Goal: Information Seeking & Learning: Check status

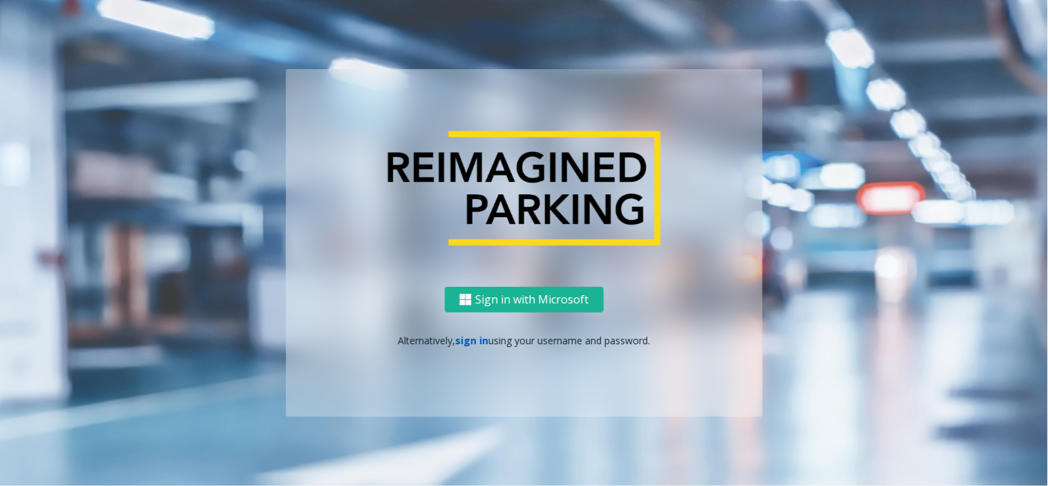
click at [472, 335] on link "sign in" at bounding box center [471, 340] width 33 height 13
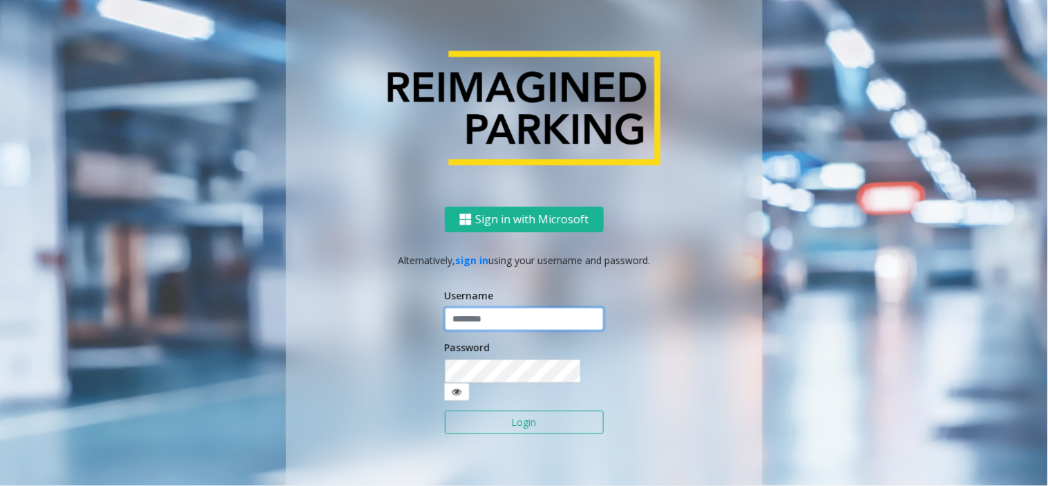
click at [478, 326] on input "text" at bounding box center [524, 319] width 159 height 23
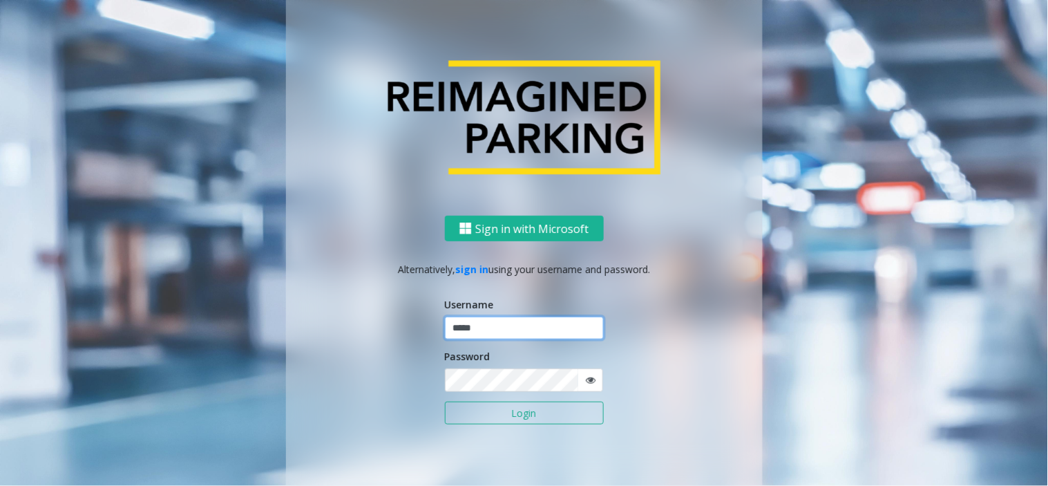
type input "*****"
click at [445, 402] on button "Login" at bounding box center [524, 413] width 159 height 23
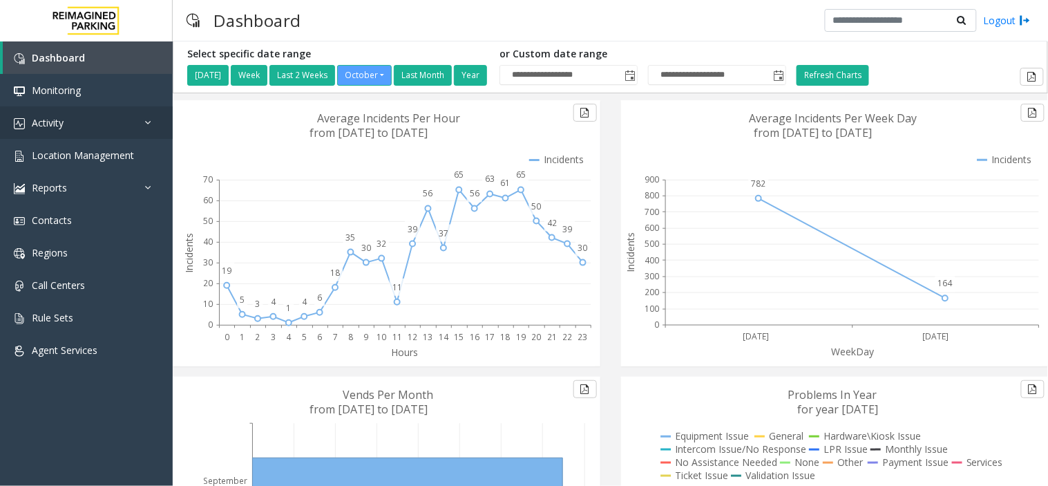
click at [86, 126] on link "Activity" at bounding box center [86, 122] width 173 height 32
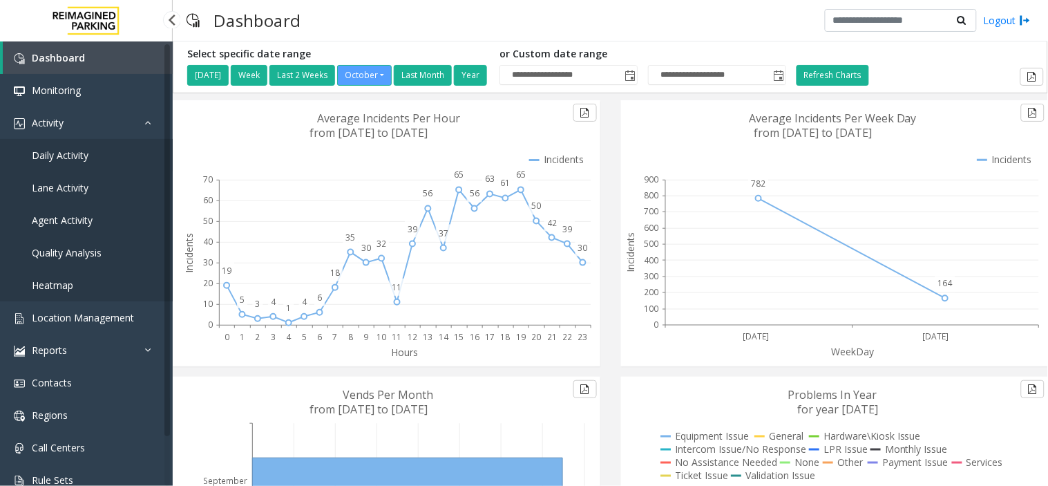
click at [75, 153] on span "Daily Activity" at bounding box center [60, 155] width 57 height 13
click at [77, 119] on link "Activity" at bounding box center [86, 122] width 173 height 32
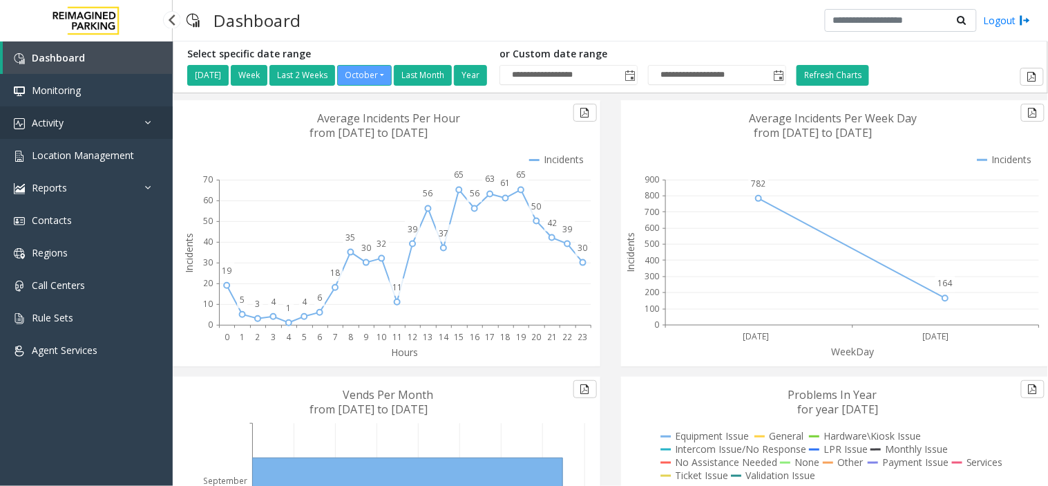
click at [74, 120] on link "Activity" at bounding box center [86, 122] width 173 height 32
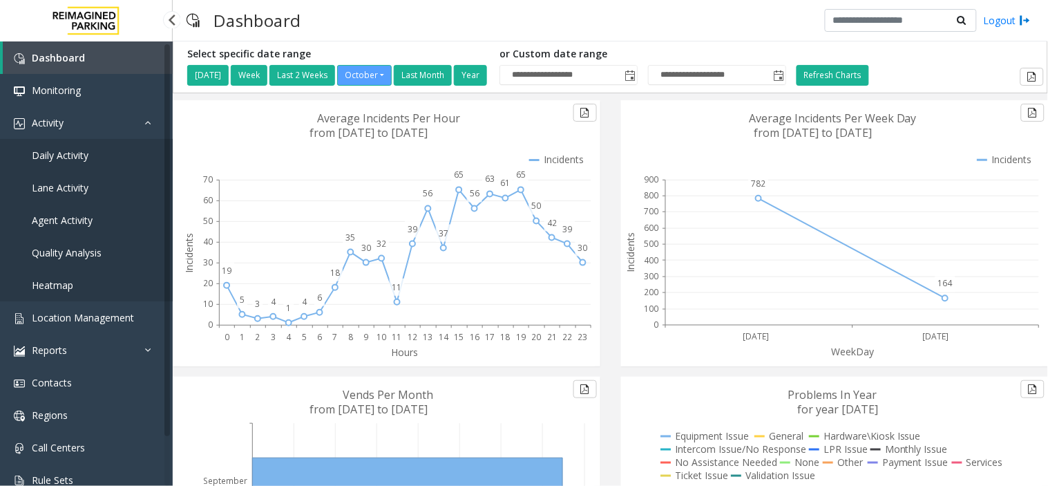
click at [78, 160] on span "Daily Activity" at bounding box center [60, 155] width 57 height 13
click at [55, 150] on span "Daily Activity" at bounding box center [60, 155] width 57 height 13
click at [69, 123] on link "Activity" at bounding box center [86, 122] width 173 height 32
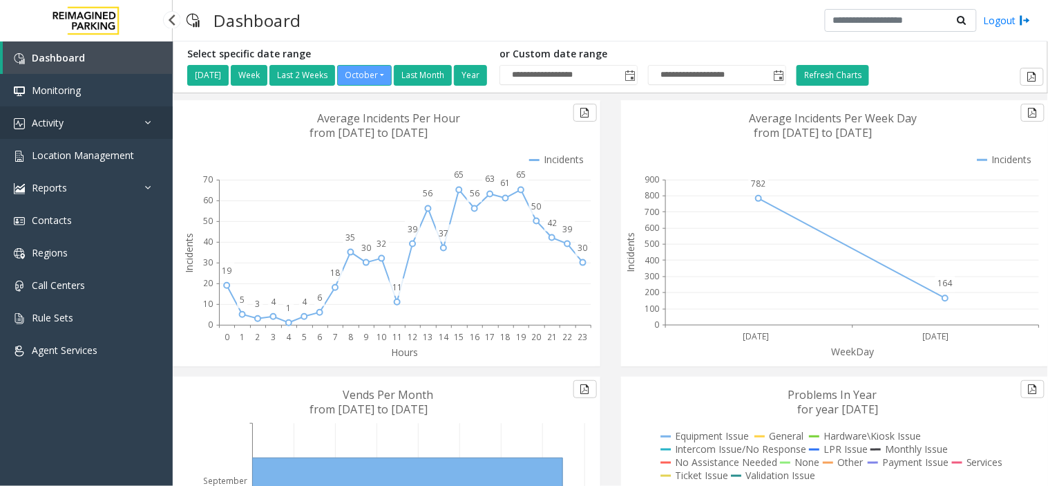
click at [47, 113] on link "Activity" at bounding box center [86, 122] width 173 height 32
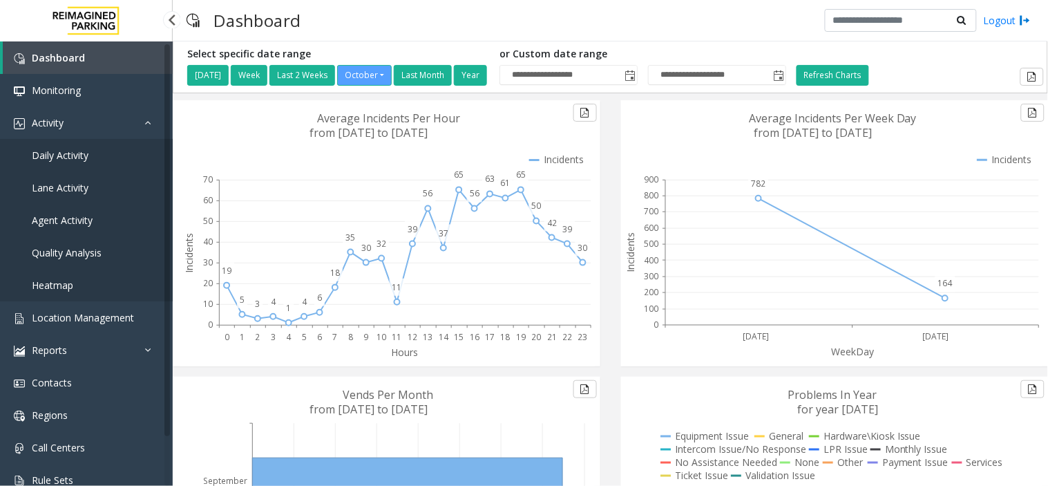
click at [50, 149] on span "Daily Activity" at bounding box center [60, 155] width 57 height 13
click at [59, 154] on span "Daily Activity" at bounding box center [60, 155] width 57 height 13
click at [58, 197] on link "Lane Activity" at bounding box center [86, 187] width 173 height 32
click at [58, 254] on span "Quality Analysis" at bounding box center [67, 252] width 70 height 13
click at [53, 306] on link "Location Management" at bounding box center [86, 317] width 173 height 32
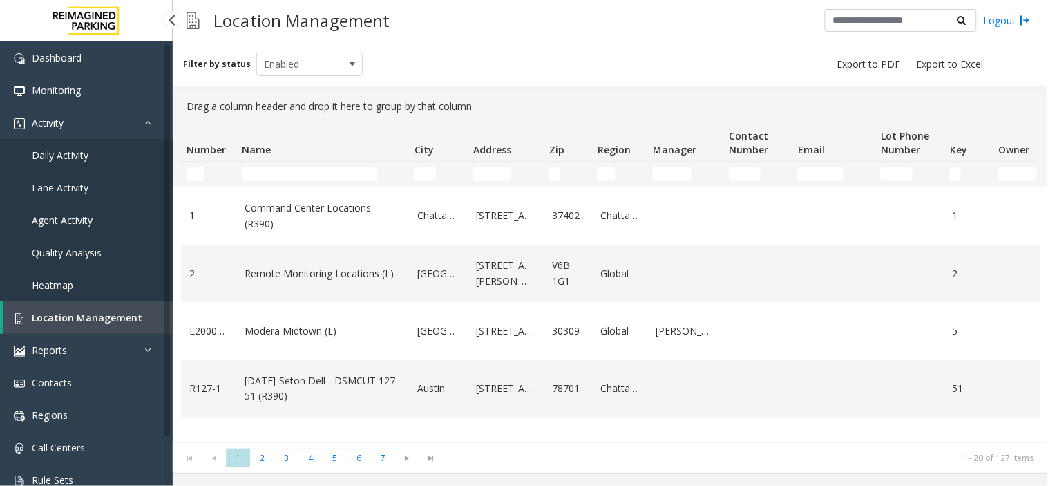
click at [73, 149] on span "Daily Activity" at bounding box center [60, 155] width 57 height 13
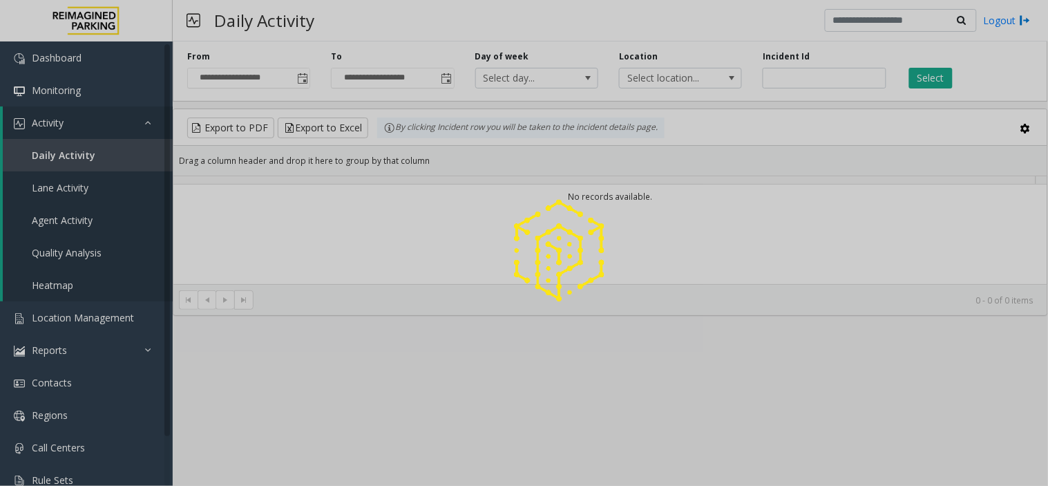
click at [82, 126] on div at bounding box center [524, 243] width 1048 height 486
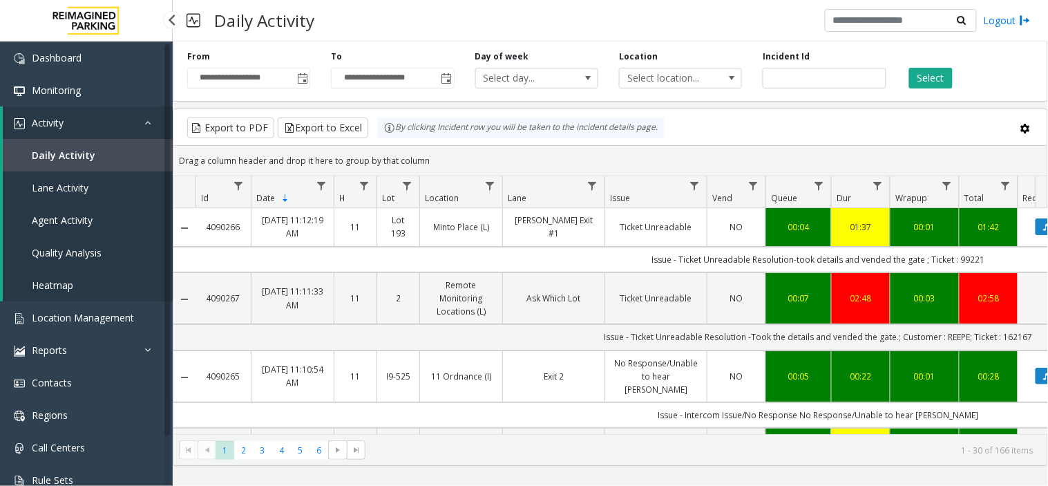
click at [82, 126] on link "Activity" at bounding box center [88, 122] width 170 height 32
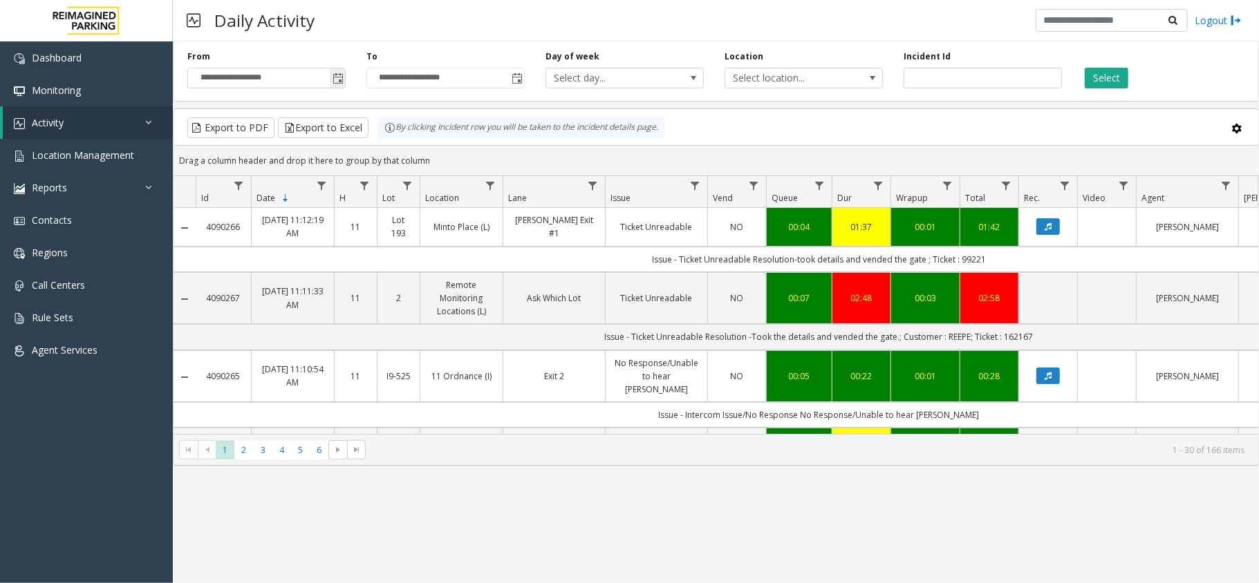
click at [333, 78] on span "Toggle popup" at bounding box center [337, 78] width 11 height 11
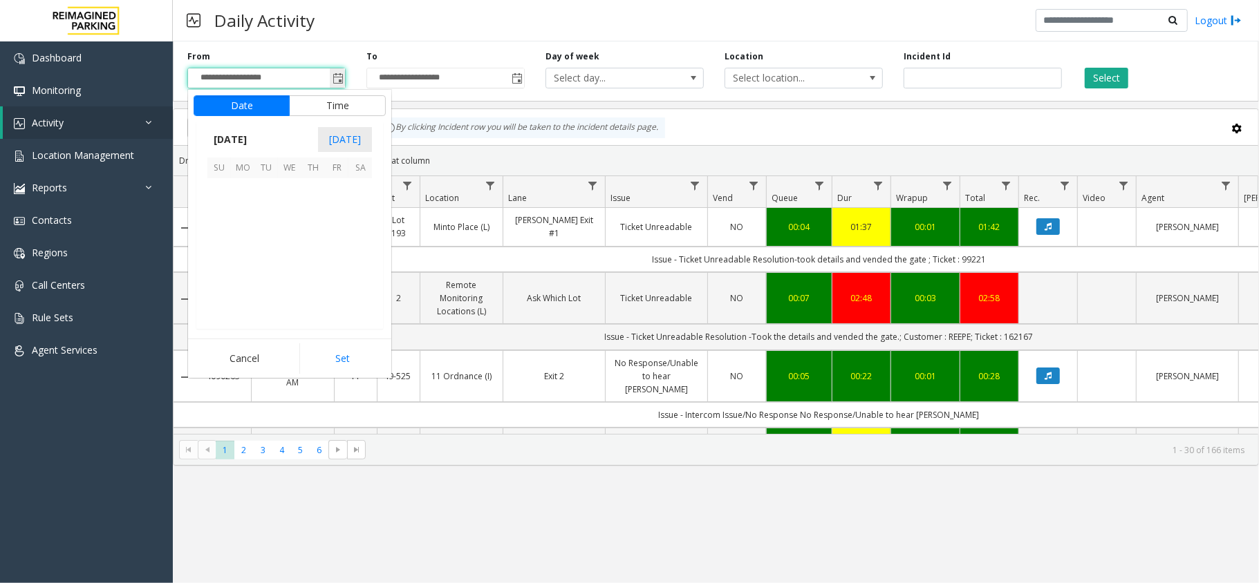
scroll to position [248219, 0]
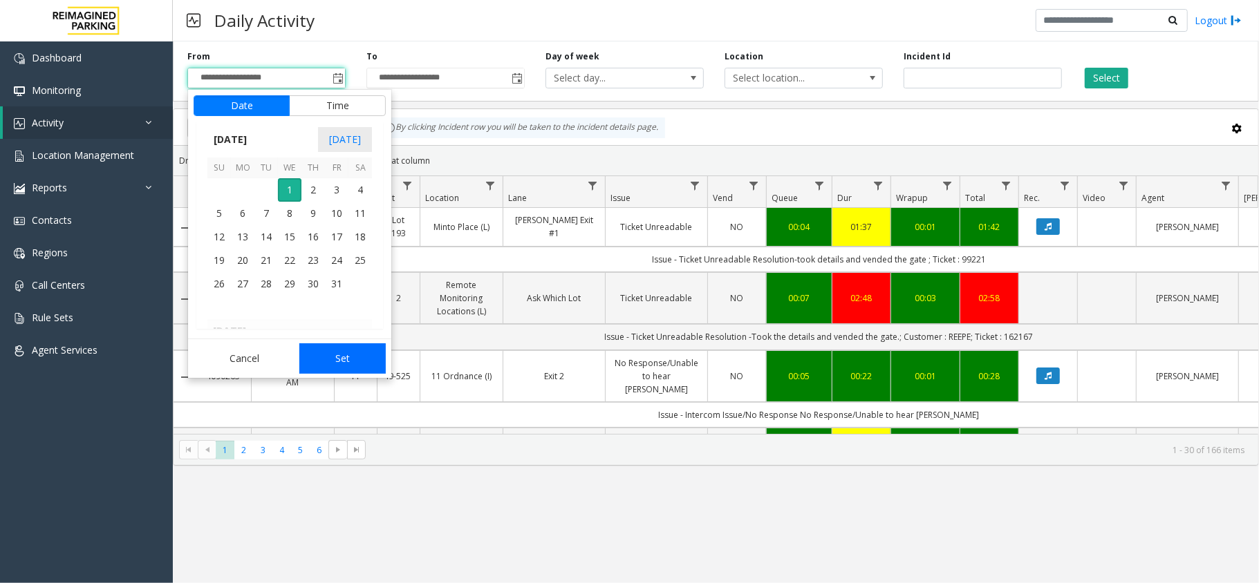
click at [340, 352] on button "Set" at bounding box center [342, 358] width 87 height 30
